Goal: Navigation & Orientation: Find specific page/section

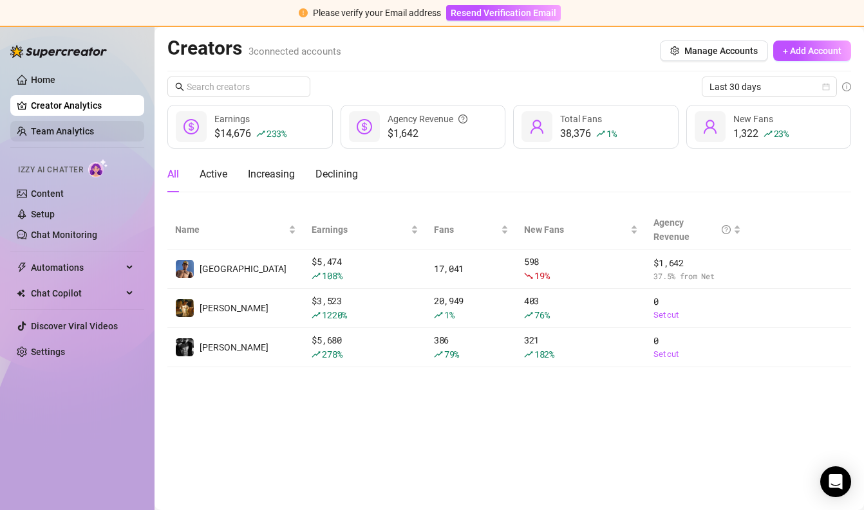
click at [49, 126] on link "Team Analytics" at bounding box center [62, 131] width 63 height 10
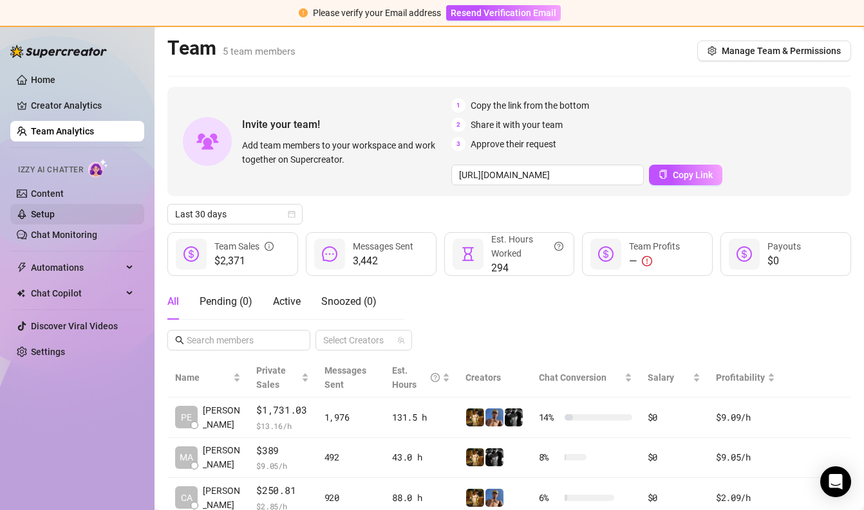
click at [50, 220] on link "Setup" at bounding box center [43, 214] width 24 height 10
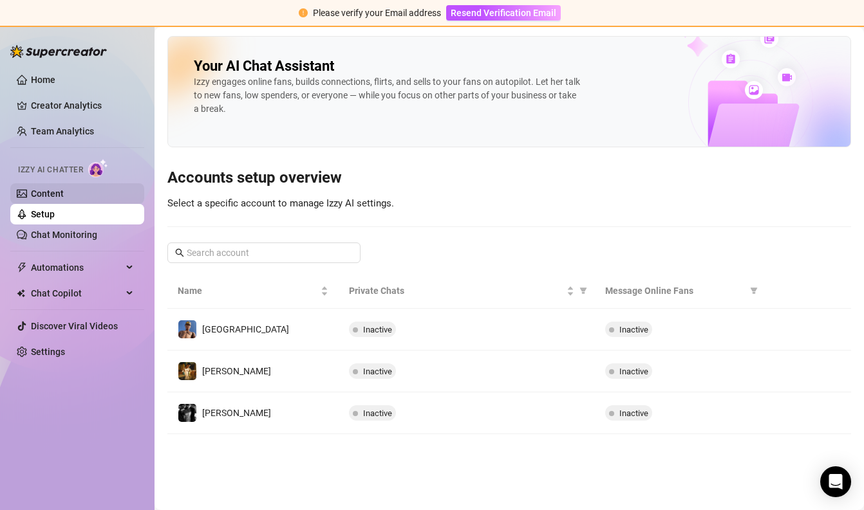
click at [60, 197] on link "Content" at bounding box center [47, 194] width 33 height 10
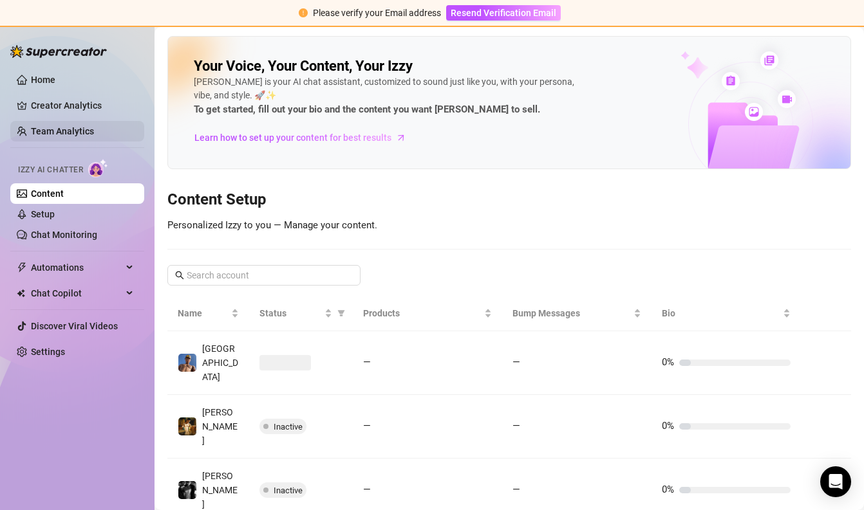
click at [55, 136] on link "Team Analytics" at bounding box center [62, 131] width 63 height 10
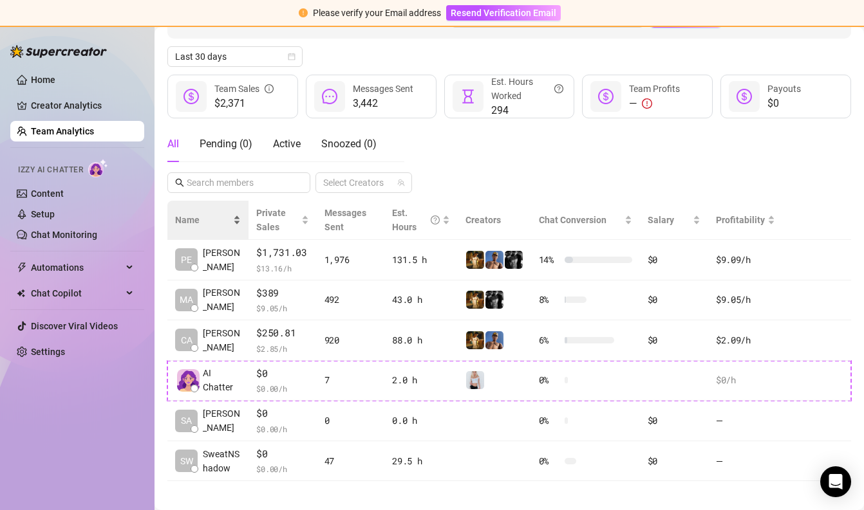
scroll to position [162, 0]
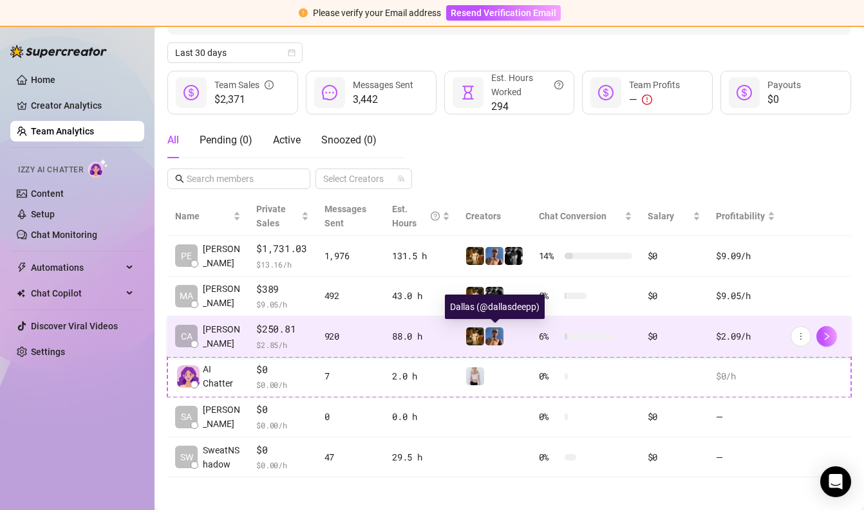
click at [489, 336] on img at bounding box center [494, 337] width 18 height 18
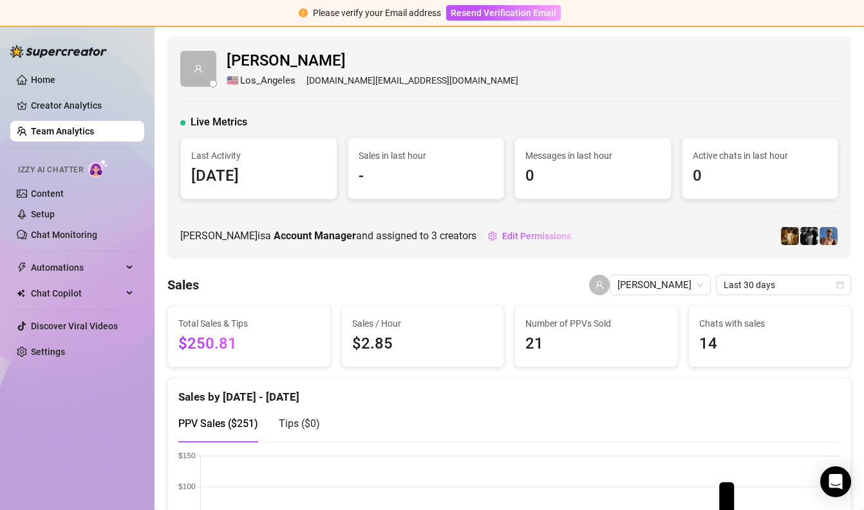
click at [262, 62] on span "[PERSON_NAME]" at bounding box center [373, 61] width 292 height 24
click at [57, 136] on link "Team Analytics" at bounding box center [62, 131] width 63 height 10
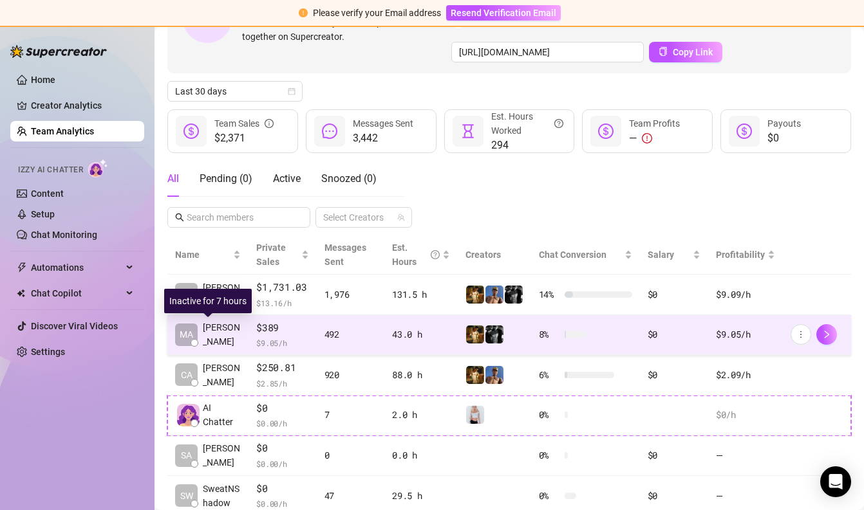
scroll to position [167, 0]
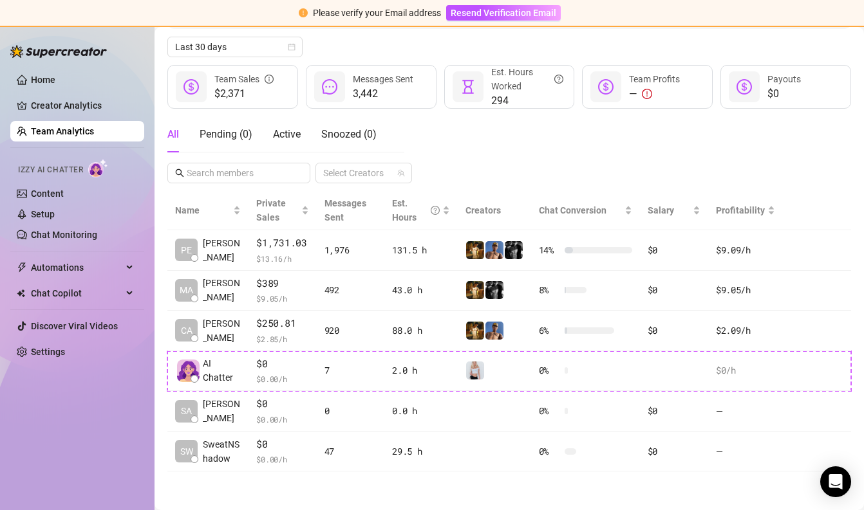
click at [667, 159] on div "All Pending ( 0 ) Active Snoozed ( 0 ) Select Creators" at bounding box center [509, 150] width 684 height 67
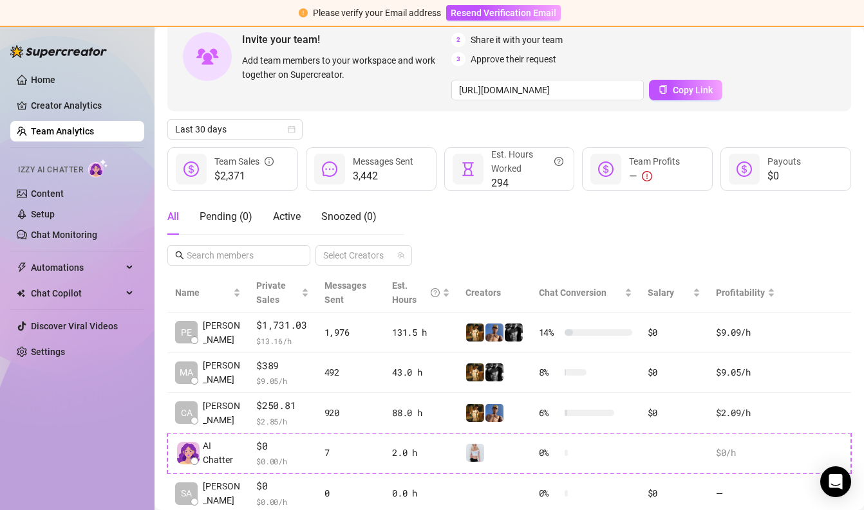
scroll to position [82, 0]
